Goal: Feedback & Contribution: Leave review/rating

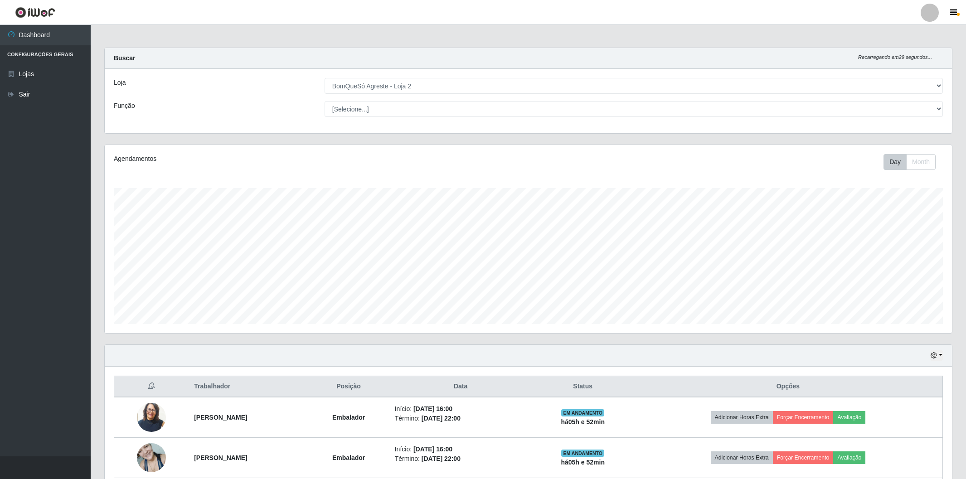
select select "214"
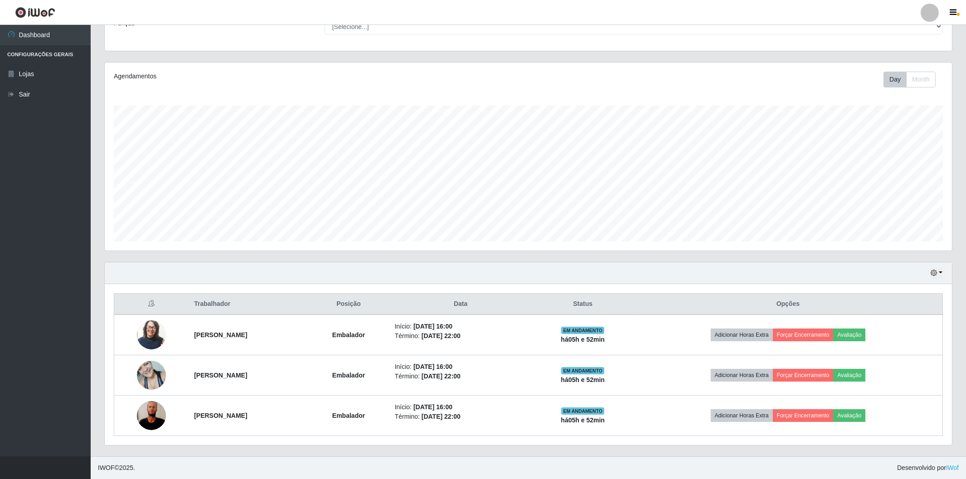
scroll to position [188, 847]
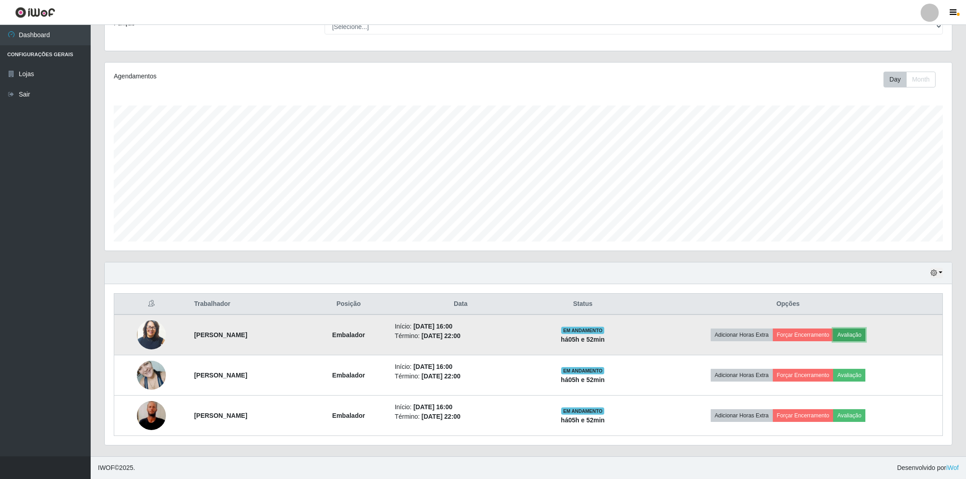
click at [866, 333] on button "Avaliação" at bounding box center [849, 335] width 32 height 13
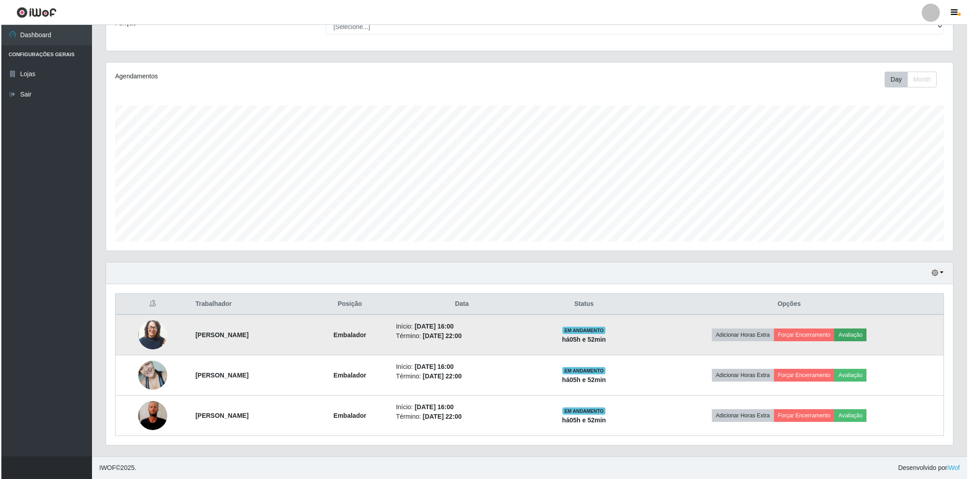
scroll to position [188, 841]
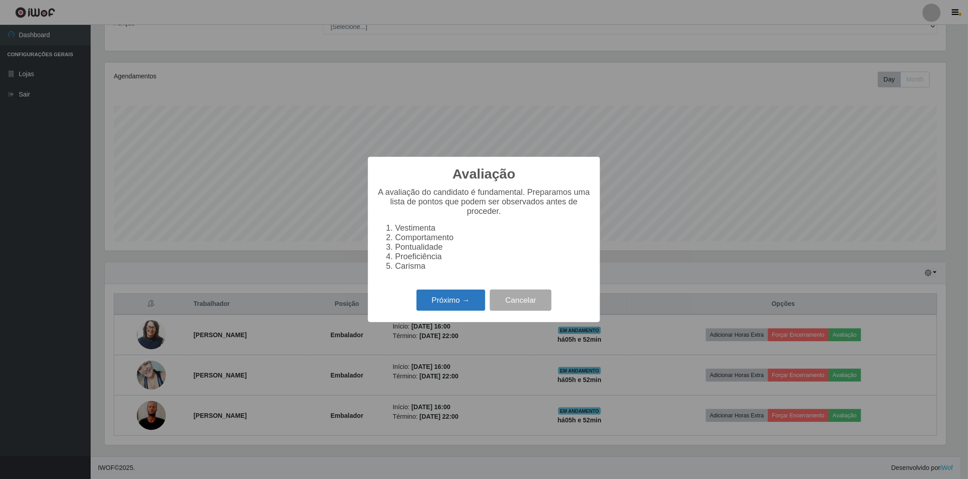
click at [433, 301] on button "Próximo →" at bounding box center [451, 300] width 69 height 21
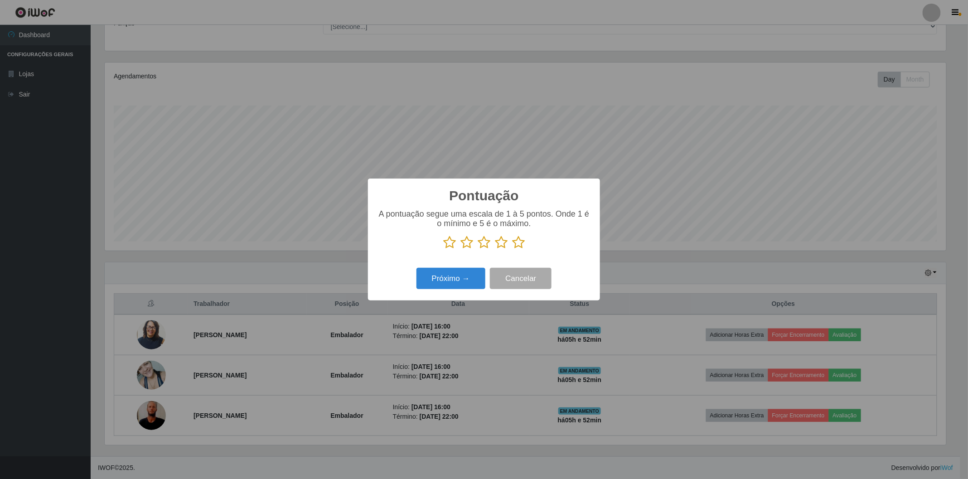
click at [515, 244] on icon at bounding box center [518, 243] width 13 height 14
click at [512, 249] on input "radio" at bounding box center [512, 249] width 0 height 0
click at [466, 280] on button "Próximo →" at bounding box center [451, 278] width 69 height 21
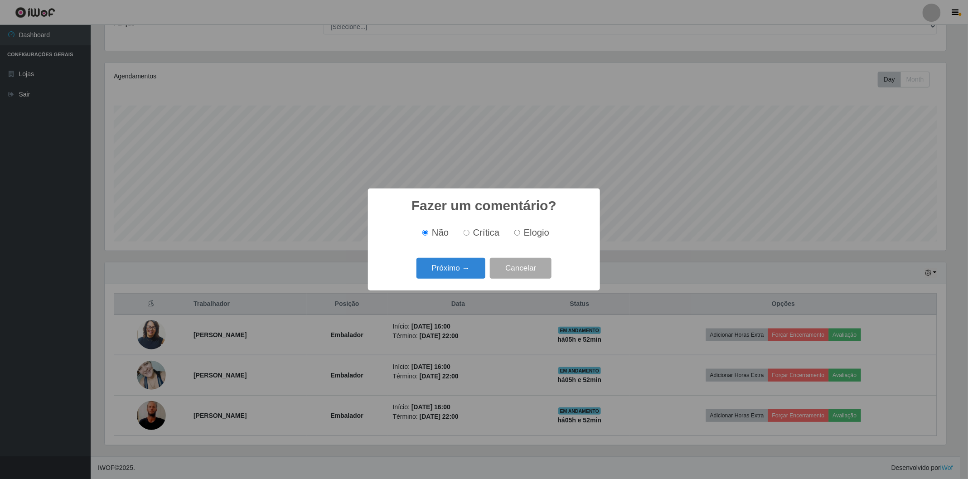
click at [516, 234] on input "Elogio" at bounding box center [518, 233] width 6 height 6
radio input "true"
click at [462, 268] on button "Próximo →" at bounding box center [451, 268] width 69 height 21
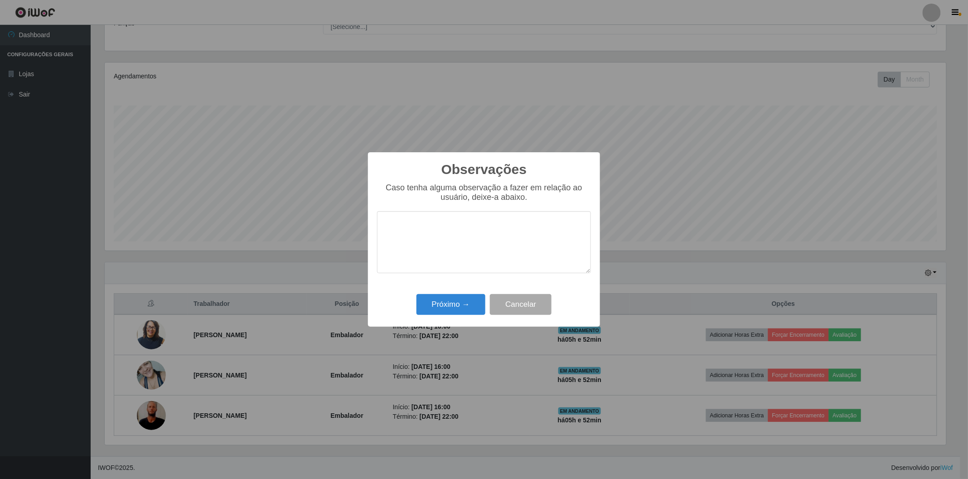
click at [461, 251] on textarea at bounding box center [484, 242] width 214 height 62
type textarea "muito prestativa,carismatica, proativa"
click at [455, 297] on button "Próximo →" at bounding box center [451, 304] width 69 height 21
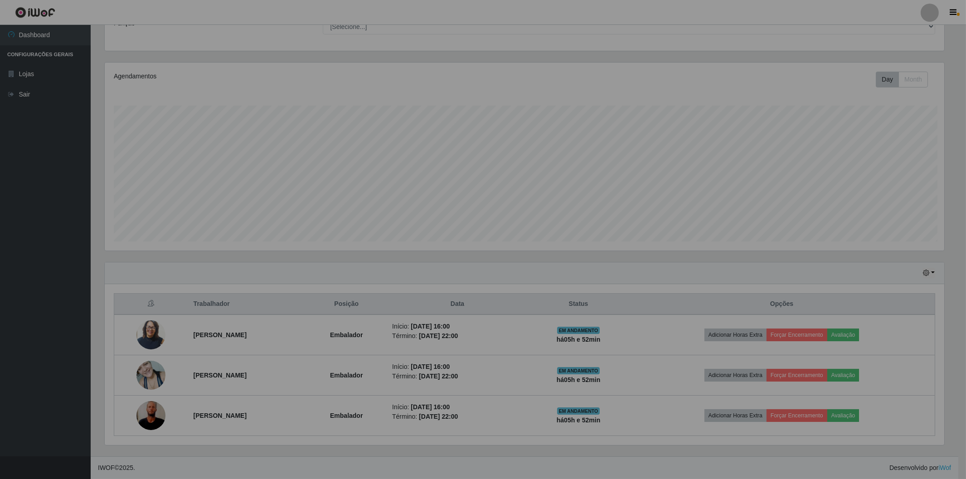
scroll to position [188, 847]
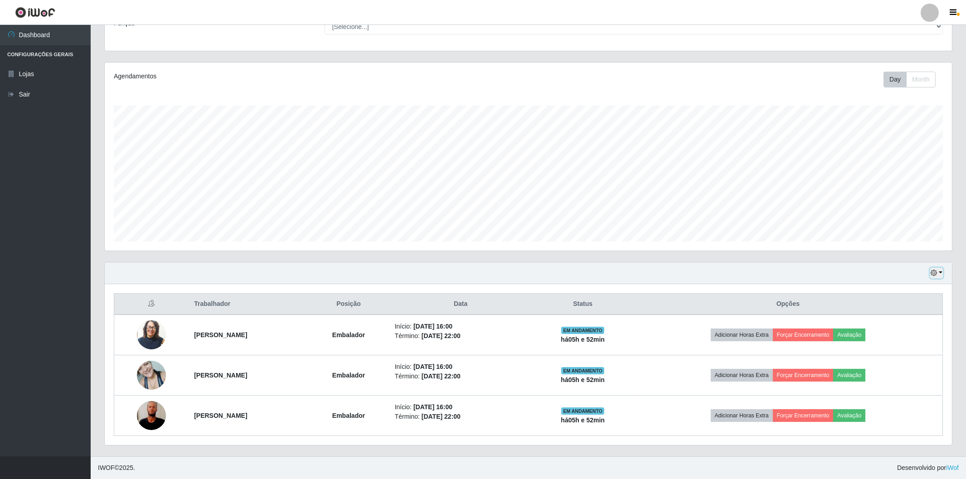
click at [941, 271] on button "button" at bounding box center [936, 273] width 13 height 10
click at [890, 349] on button "1 Semana" at bounding box center [907, 346] width 72 height 19
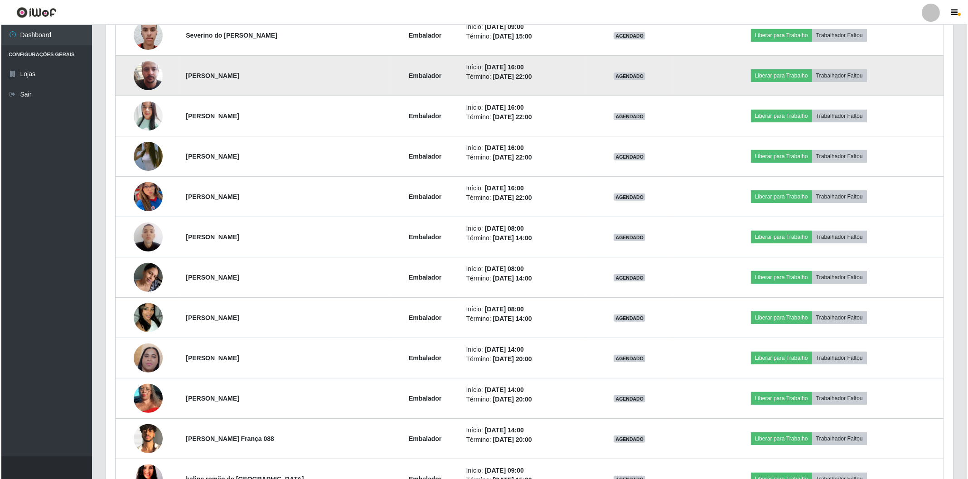
scroll to position [1007, 0]
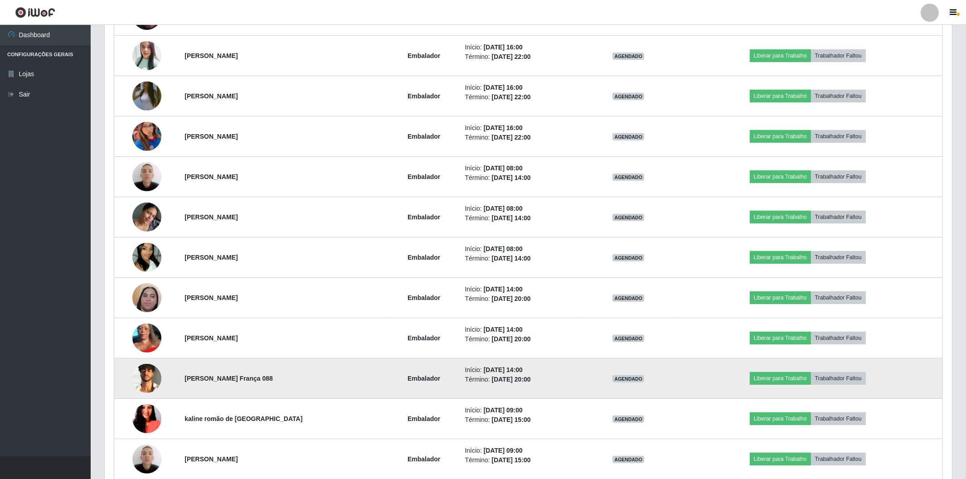
click at [145, 375] on img at bounding box center [146, 378] width 29 height 29
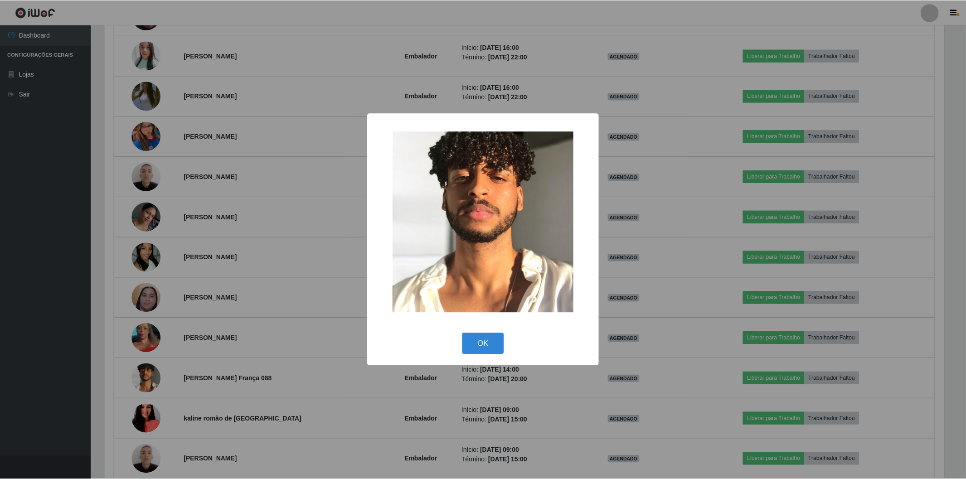
scroll to position [188, 841]
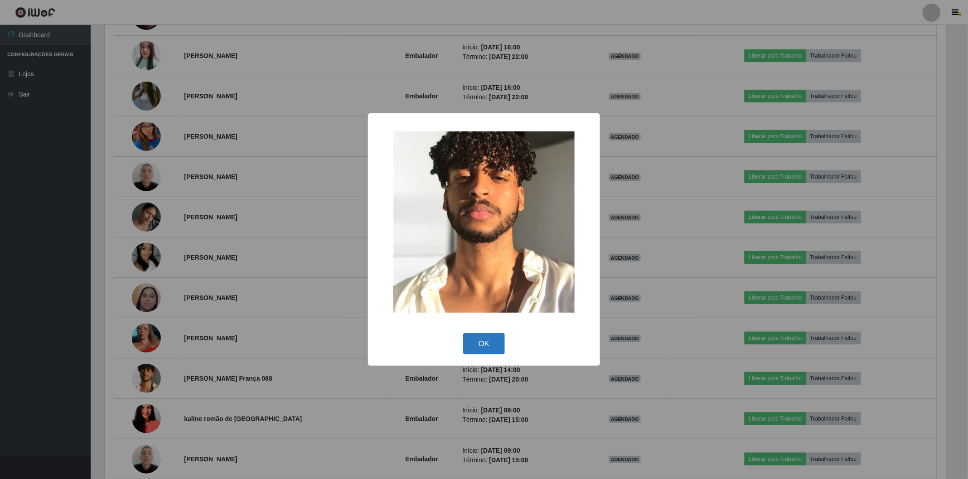
click at [476, 353] on button "OK" at bounding box center [484, 343] width 42 height 21
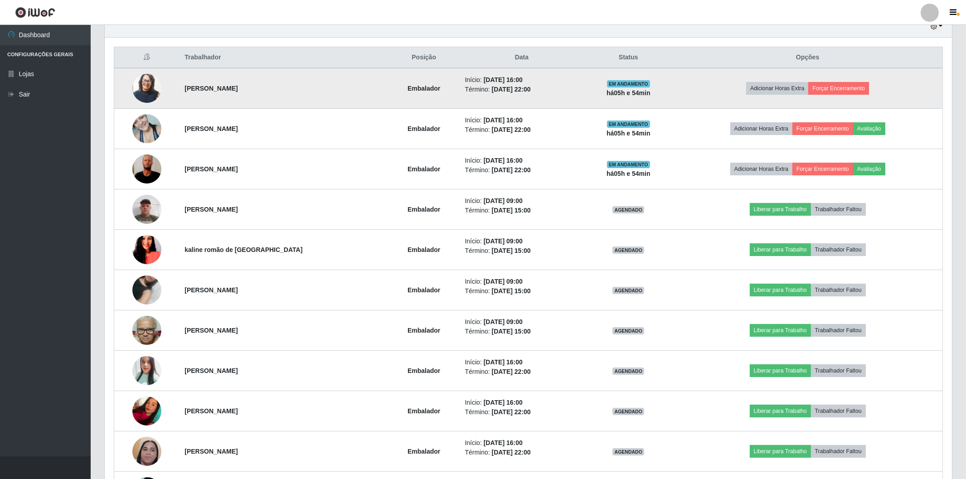
scroll to position [78, 0]
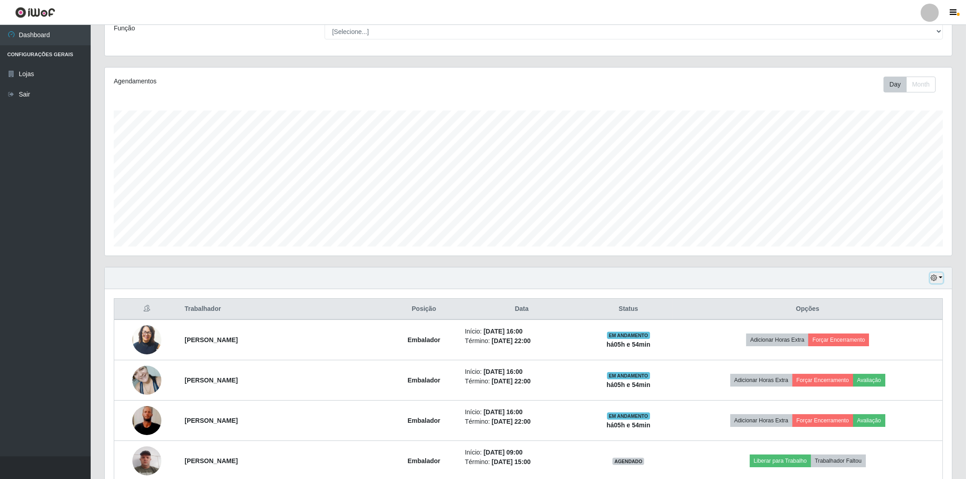
click at [941, 277] on button "button" at bounding box center [936, 278] width 13 height 10
click at [889, 297] on button "Hoje" at bounding box center [907, 294] width 72 height 19
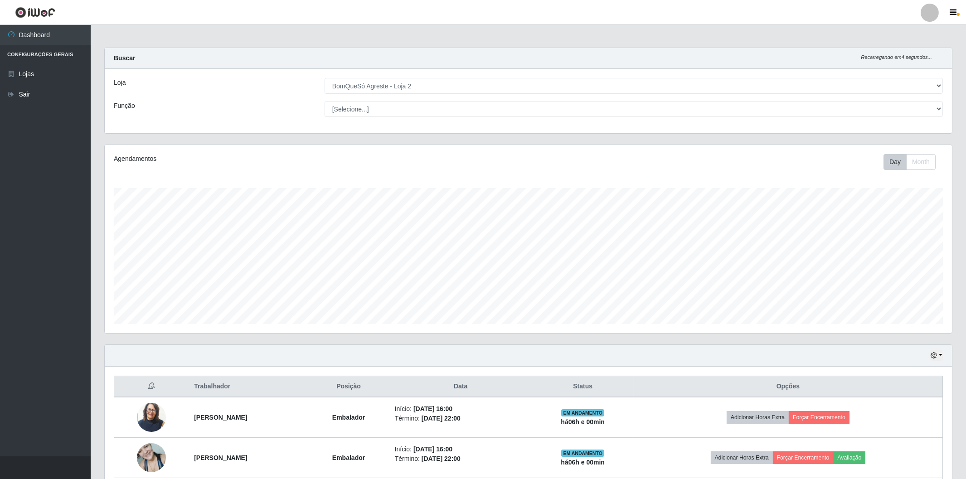
scroll to position [83, 0]
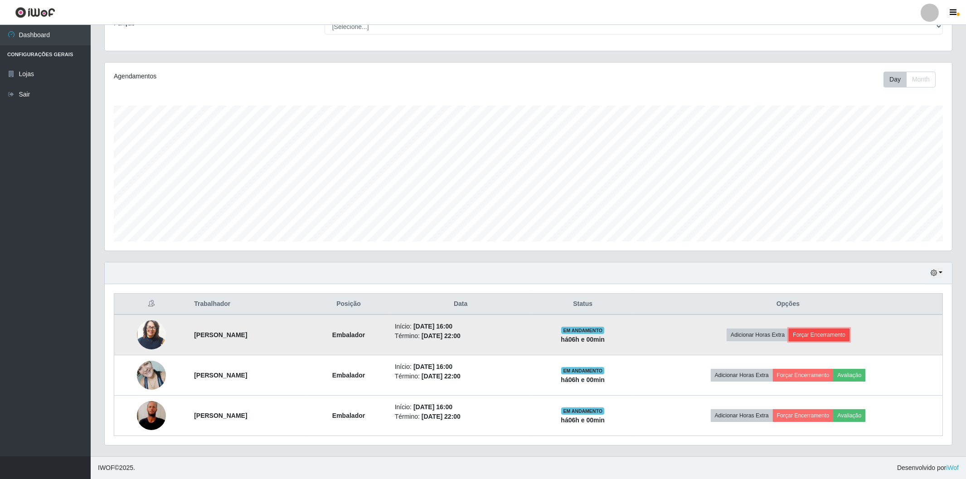
click at [848, 333] on button "Forçar Encerramento" at bounding box center [819, 335] width 61 height 13
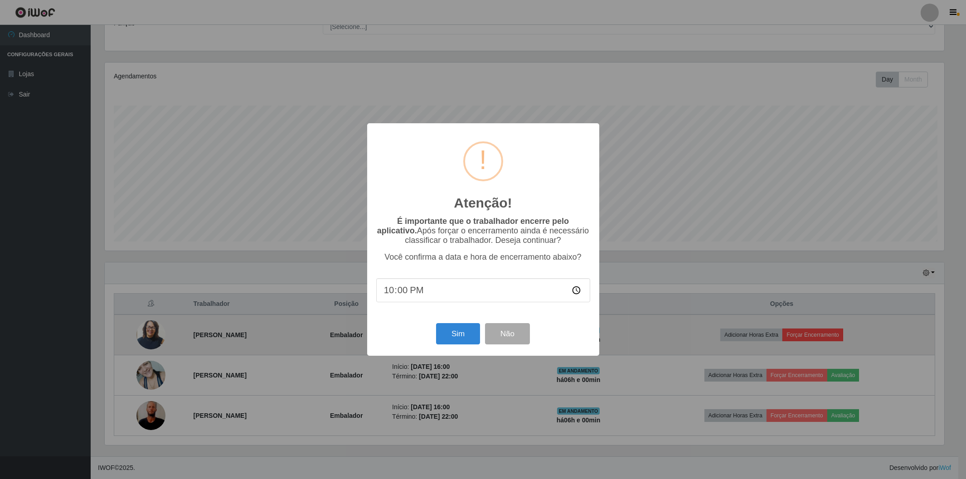
scroll to position [188, 841]
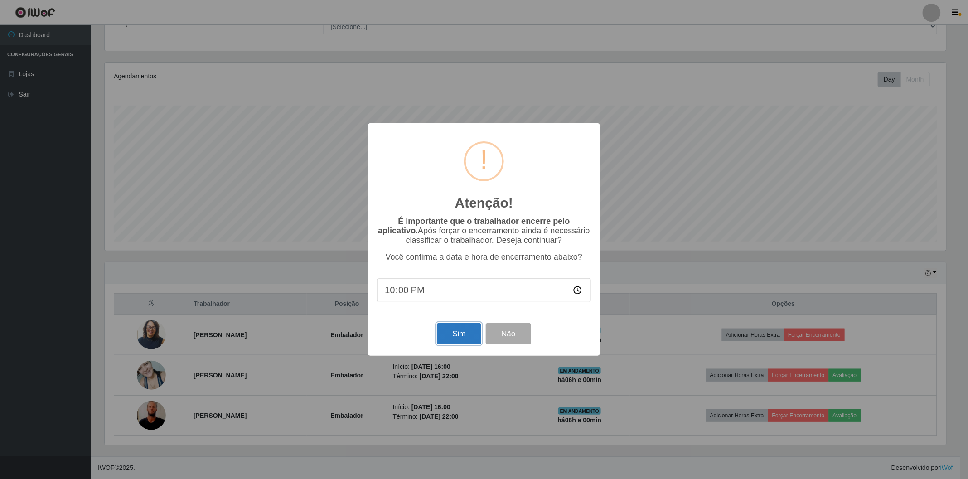
click at [446, 333] on button "Sim" at bounding box center [459, 333] width 44 height 21
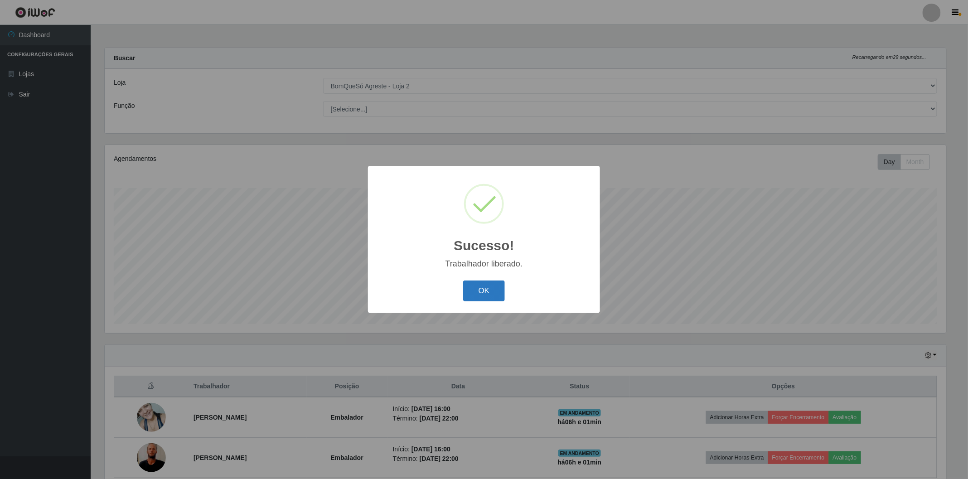
click at [465, 291] on button "OK" at bounding box center [484, 291] width 42 height 21
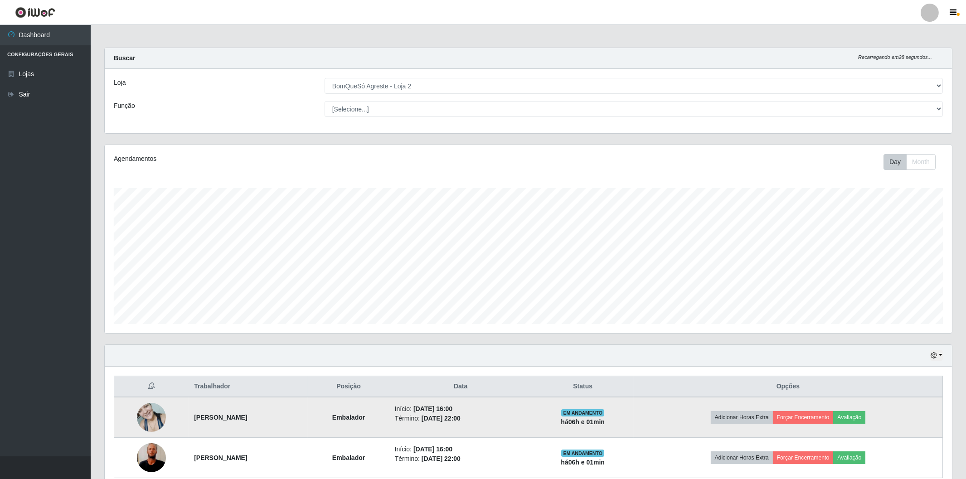
scroll to position [188, 847]
click at [866, 414] on button "Avaliação" at bounding box center [849, 417] width 32 height 13
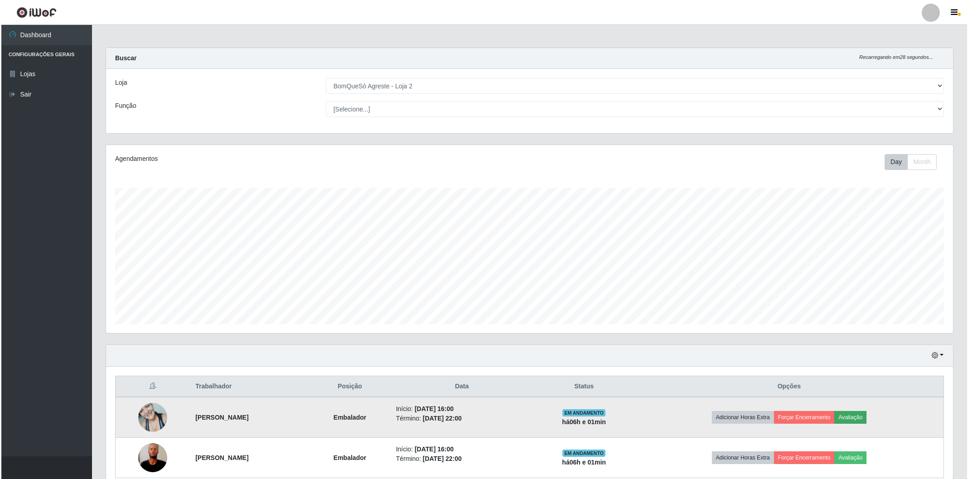
scroll to position [188, 841]
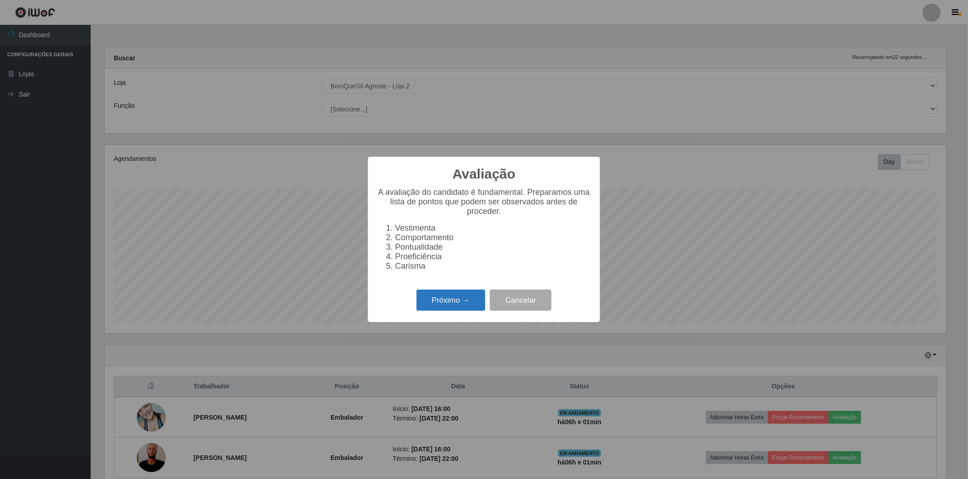
click at [462, 296] on button "Próximo →" at bounding box center [451, 300] width 69 height 21
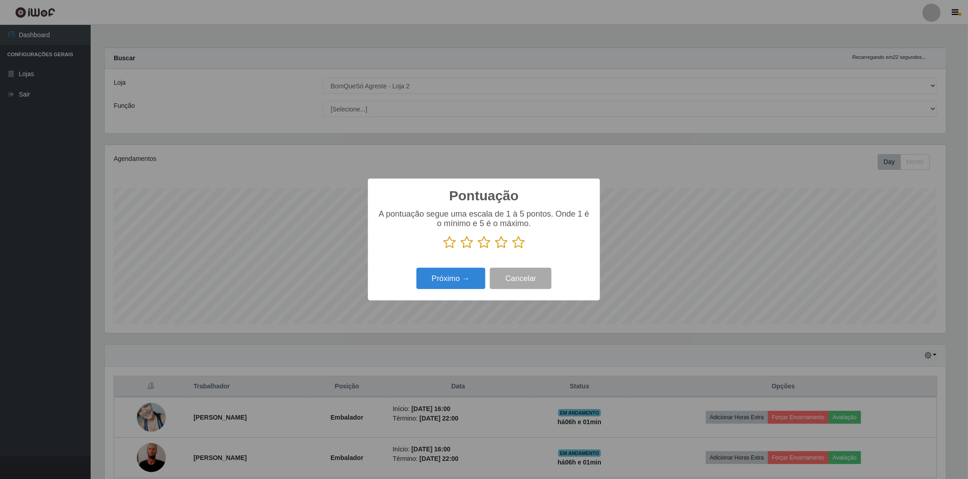
scroll to position [453198, 452544]
click at [519, 244] on icon at bounding box center [518, 243] width 13 height 14
click at [512, 249] on input "radio" at bounding box center [512, 249] width 0 height 0
click at [472, 281] on button "Próximo →" at bounding box center [451, 278] width 69 height 21
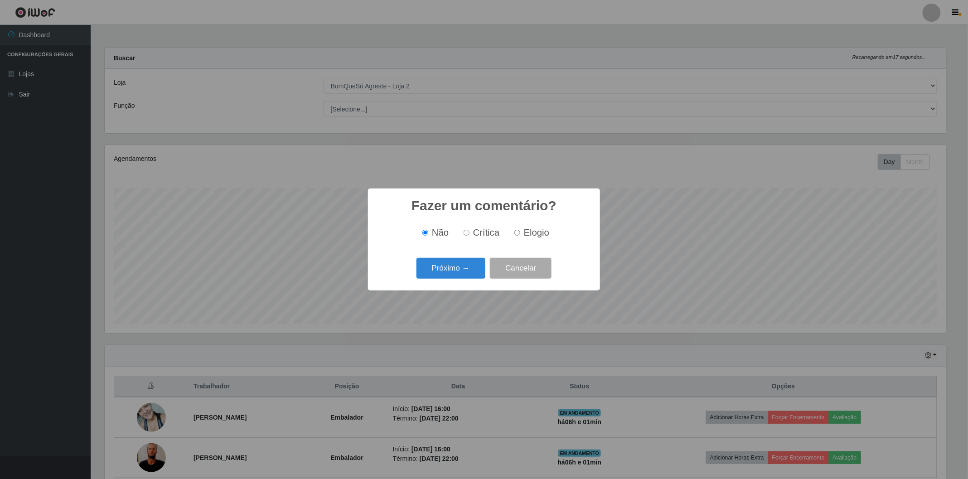
click at [518, 233] on input "Elogio" at bounding box center [518, 233] width 6 height 6
radio input "true"
click at [465, 273] on button "Próximo →" at bounding box center [451, 268] width 69 height 21
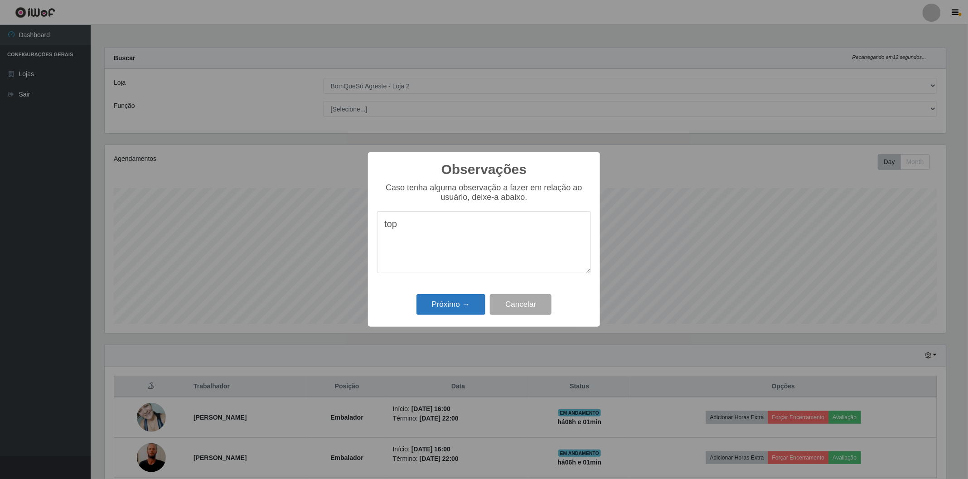
type textarea "top"
click at [445, 304] on button "Próximo →" at bounding box center [451, 304] width 69 height 21
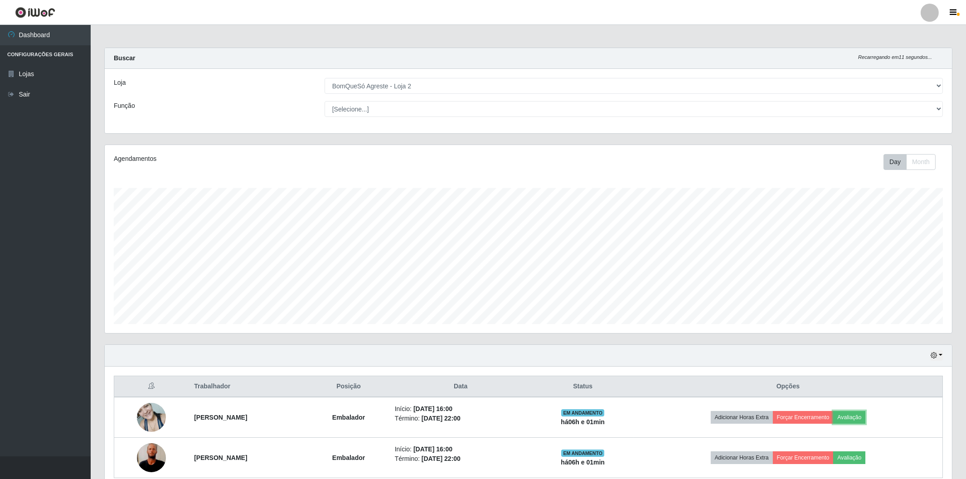
scroll to position [188, 847]
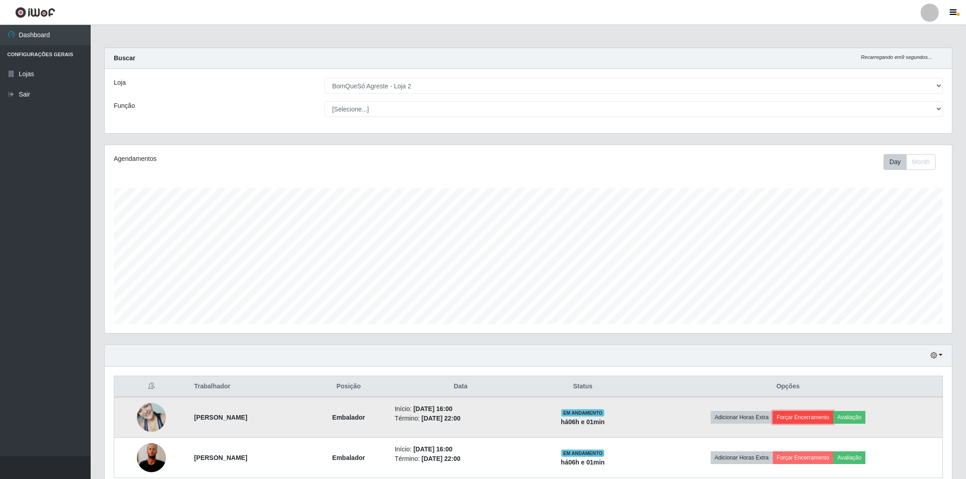
click at [824, 419] on button "Forçar Encerramento" at bounding box center [803, 417] width 61 height 13
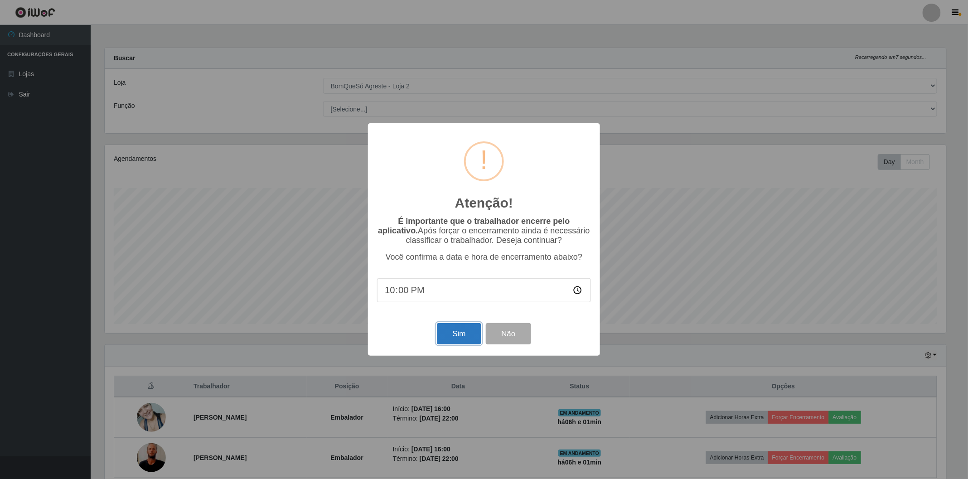
click at [471, 336] on button "Sim" at bounding box center [459, 333] width 44 height 21
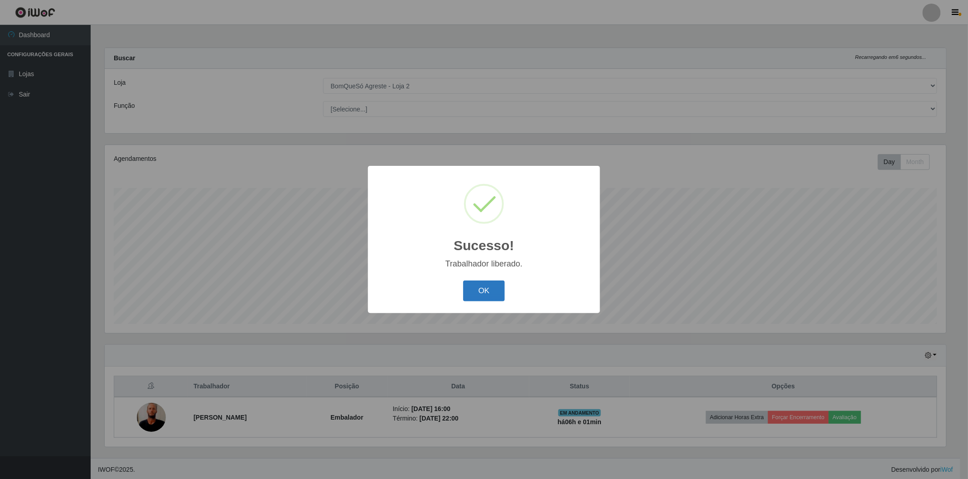
click at [482, 287] on button "OK" at bounding box center [484, 291] width 42 height 21
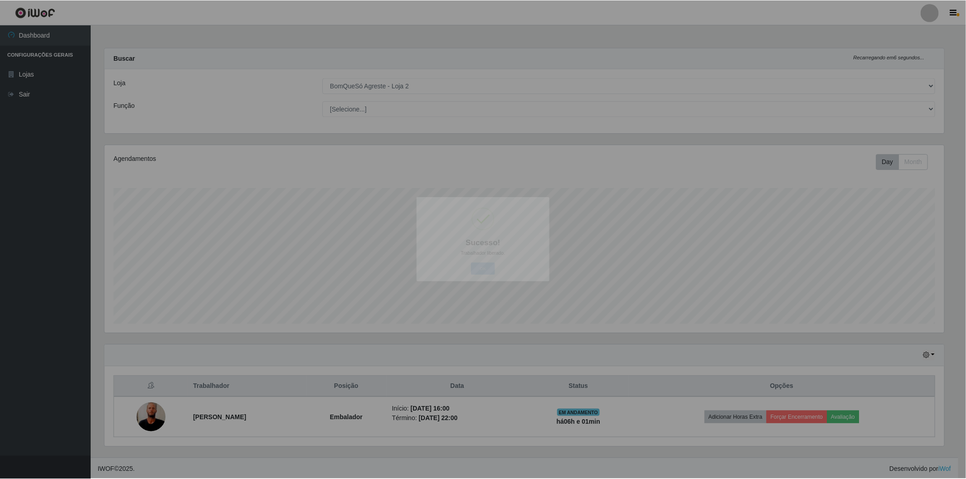
scroll to position [188, 847]
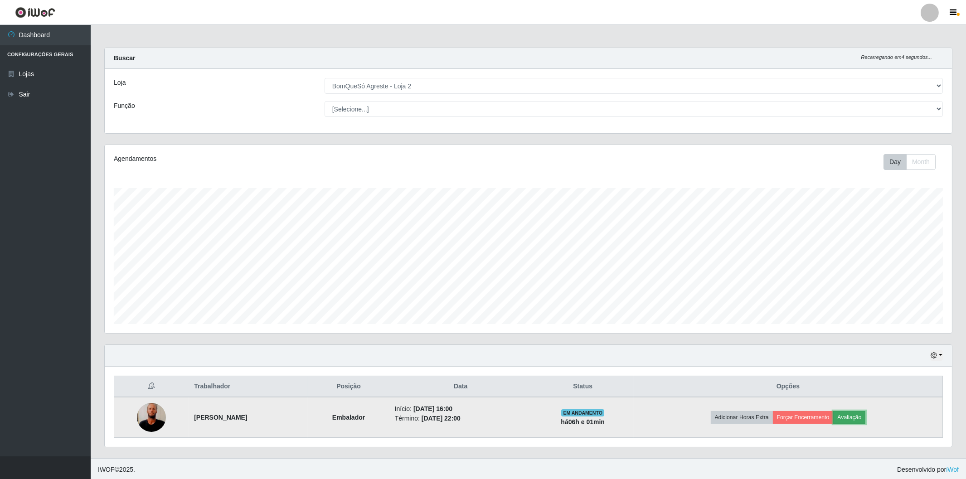
click at [866, 419] on button "Avaliação" at bounding box center [849, 417] width 32 height 13
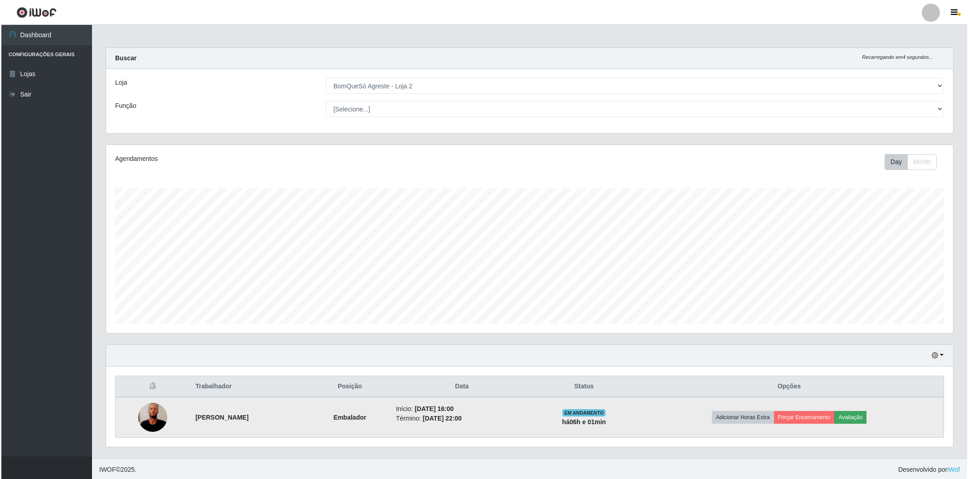
scroll to position [188, 841]
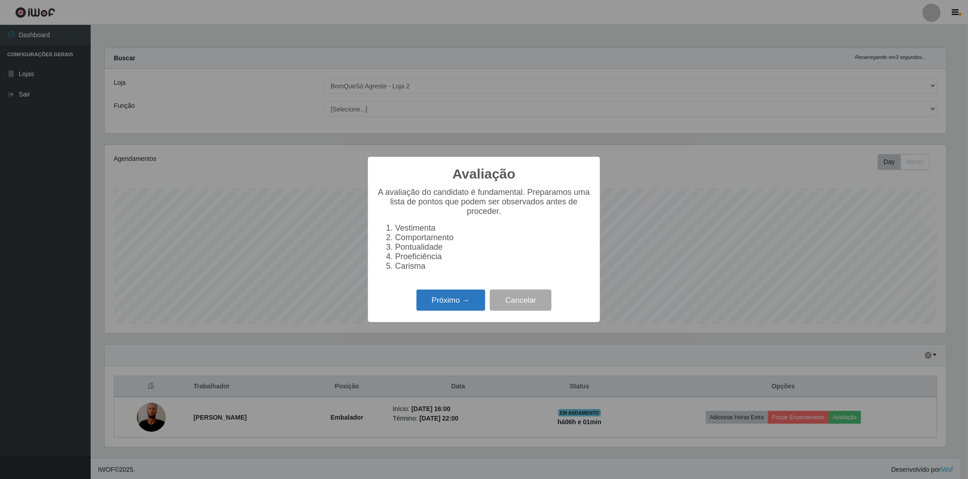
click at [464, 294] on button "Próximo →" at bounding box center [451, 300] width 69 height 21
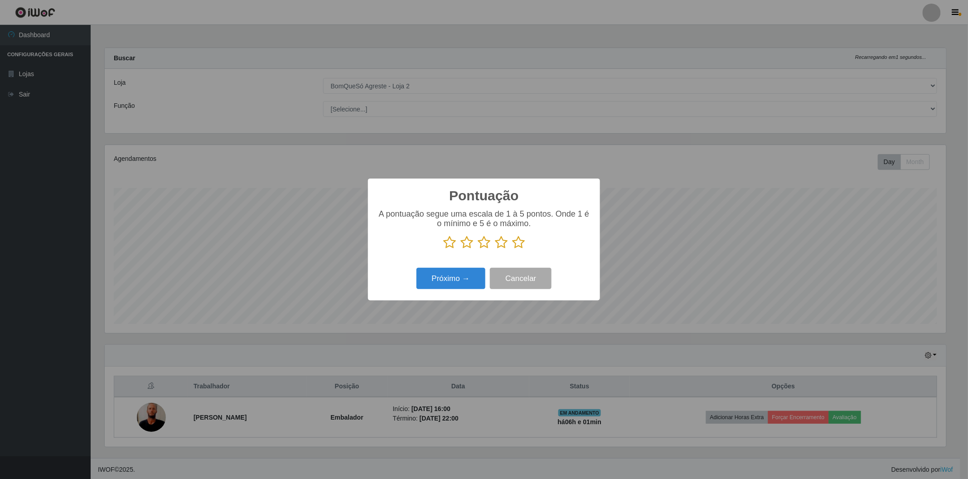
click at [519, 243] on icon at bounding box center [518, 243] width 13 height 14
click at [512, 249] on input "radio" at bounding box center [512, 249] width 0 height 0
click at [473, 277] on button "Próximo →" at bounding box center [451, 278] width 69 height 21
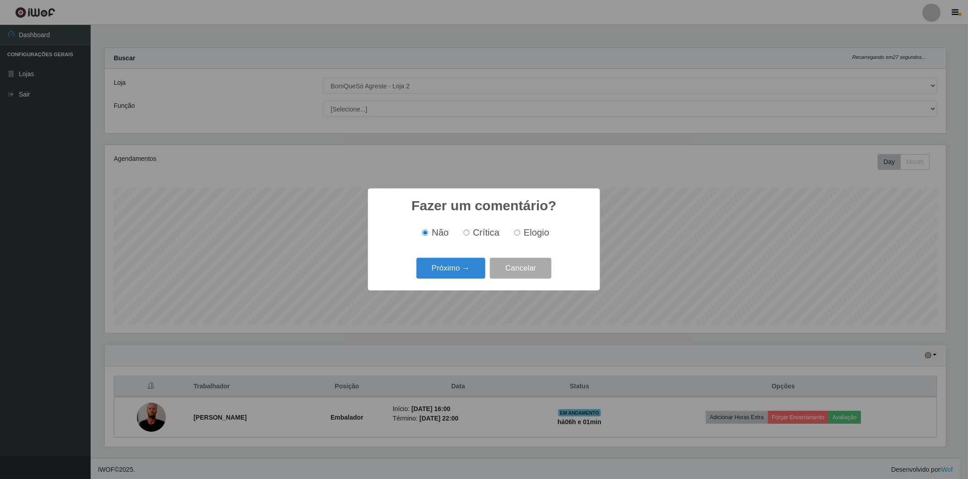
click at [515, 233] on input "Elogio" at bounding box center [518, 233] width 6 height 6
radio input "true"
click at [472, 268] on button "Próximo →" at bounding box center [451, 268] width 69 height 21
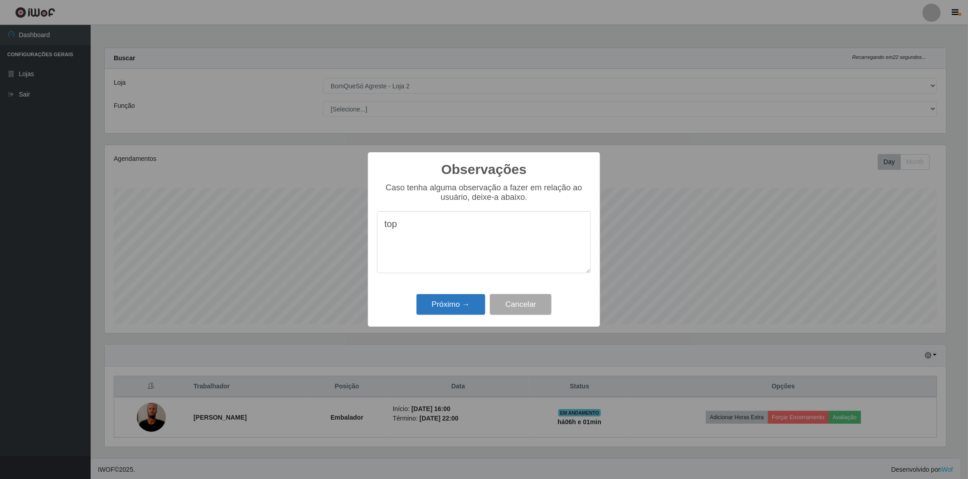
type textarea "top"
click at [452, 301] on button "Próximo →" at bounding box center [451, 304] width 69 height 21
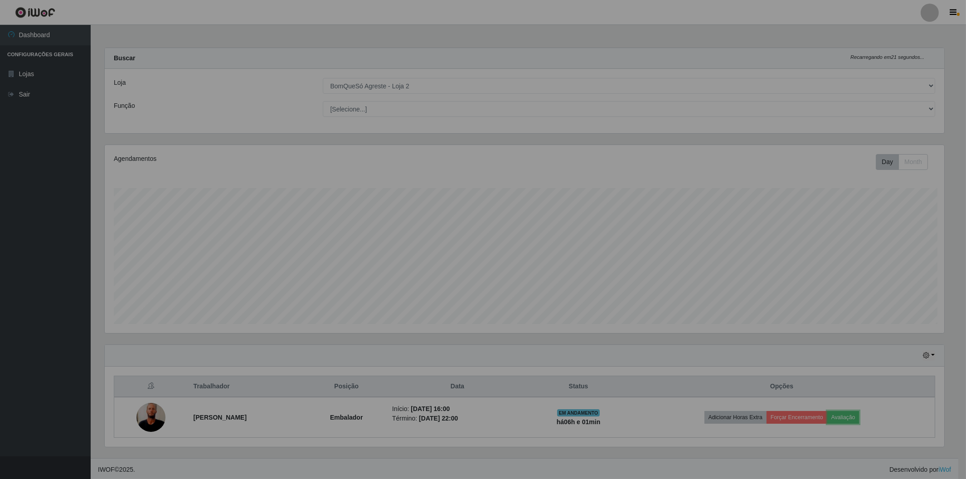
scroll to position [0, 0]
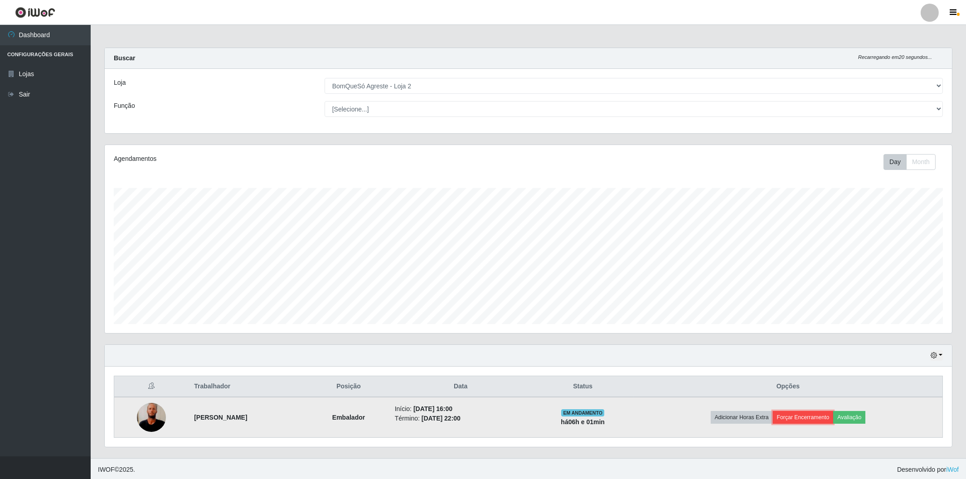
click at [822, 412] on button "Forçar Encerramento" at bounding box center [803, 417] width 61 height 13
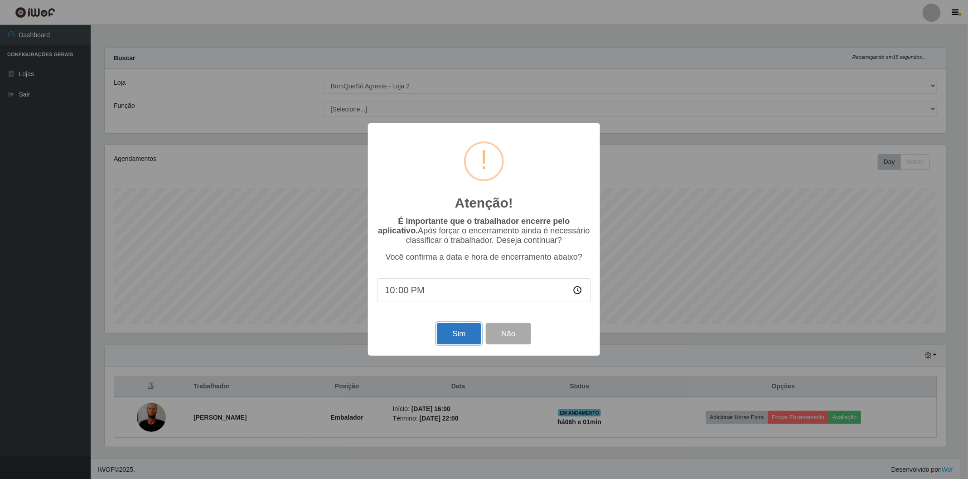
click at [452, 334] on button "Sim" at bounding box center [459, 333] width 44 height 21
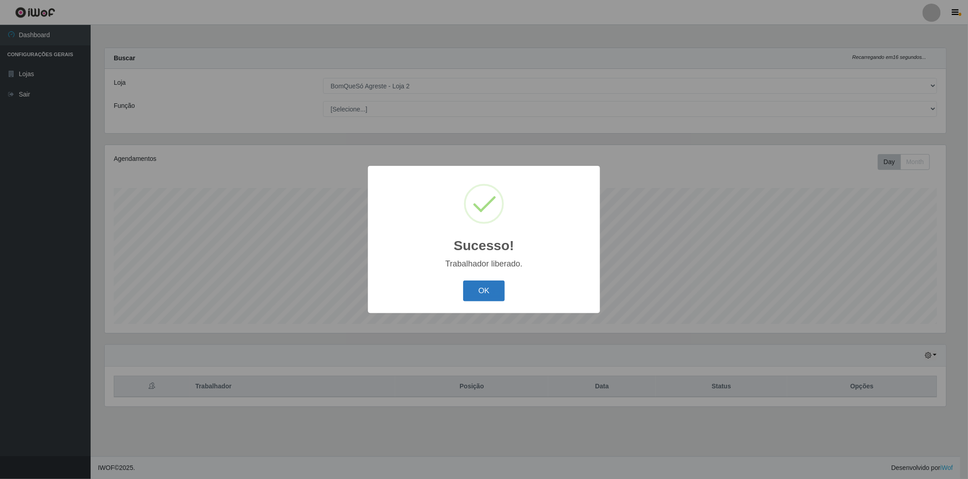
click at [483, 290] on button "OK" at bounding box center [484, 291] width 42 height 21
